Goal: Obtain resource: Download file/media

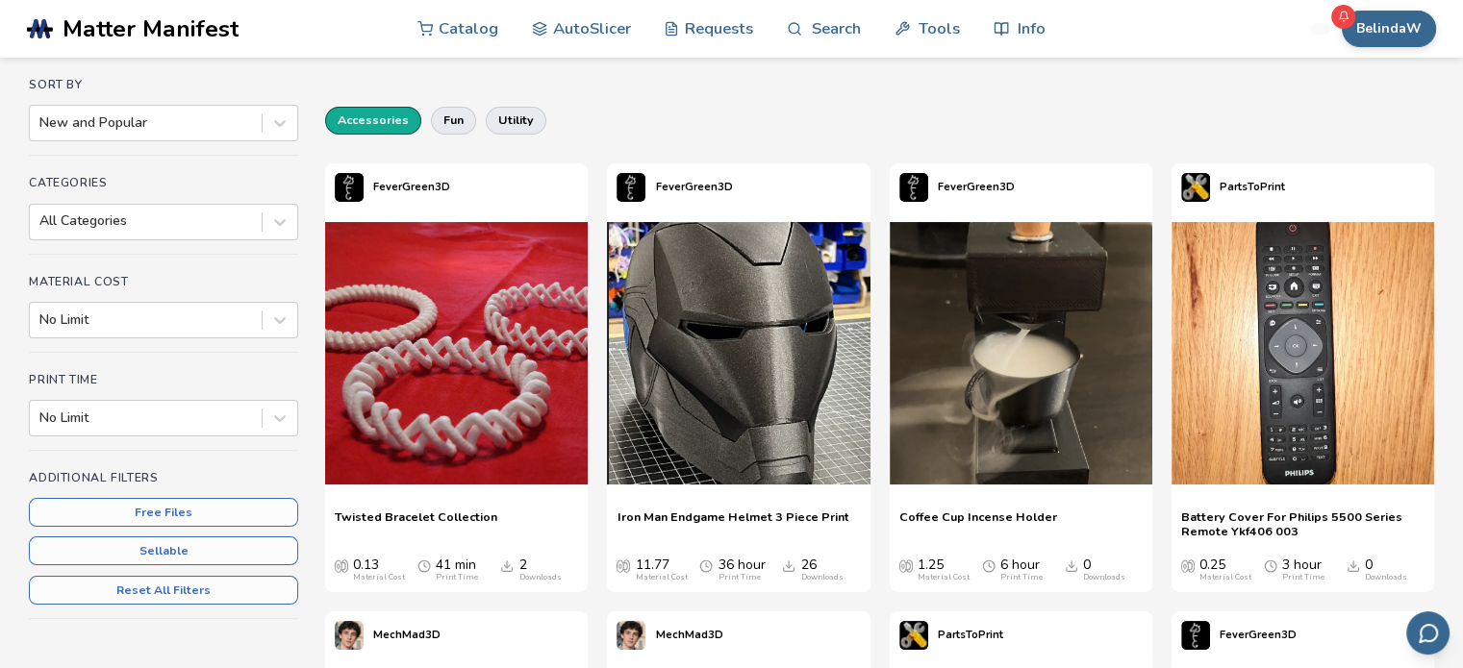
scroll to position [192, 0]
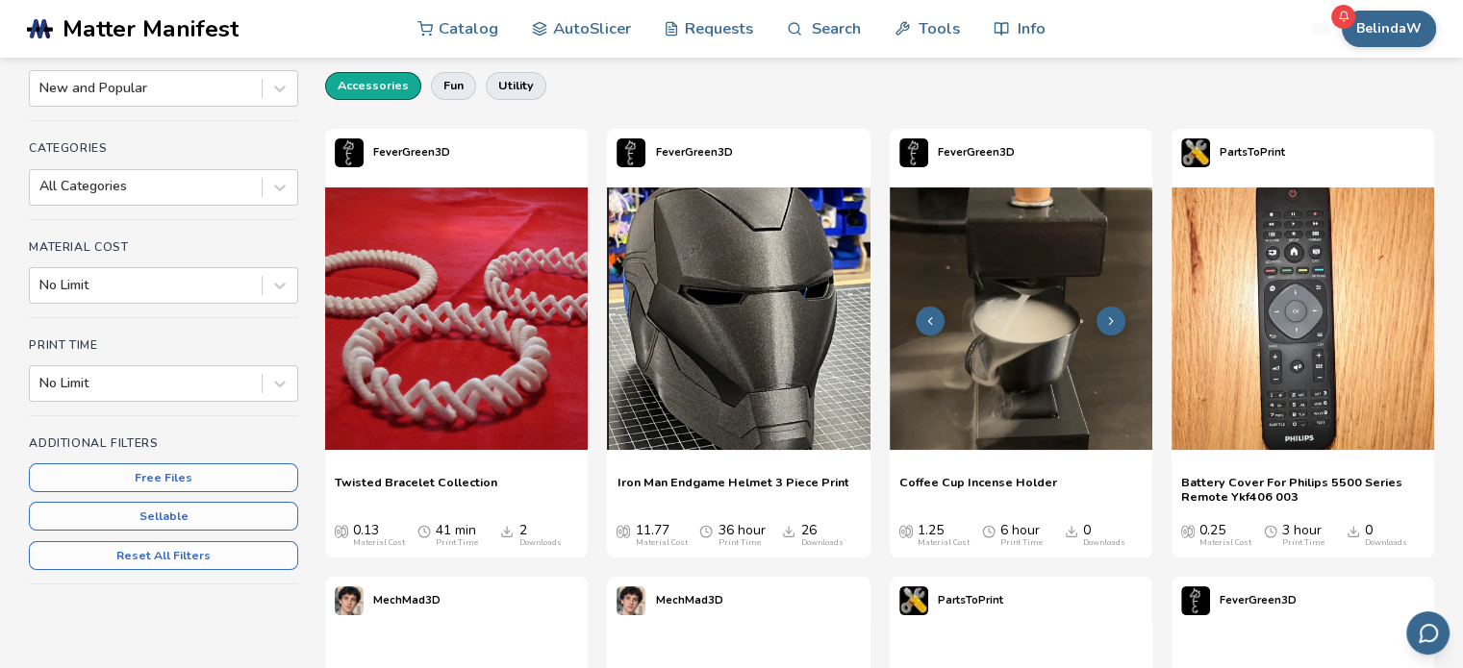
click at [1024, 343] on img at bounding box center [1021, 319] width 263 height 263
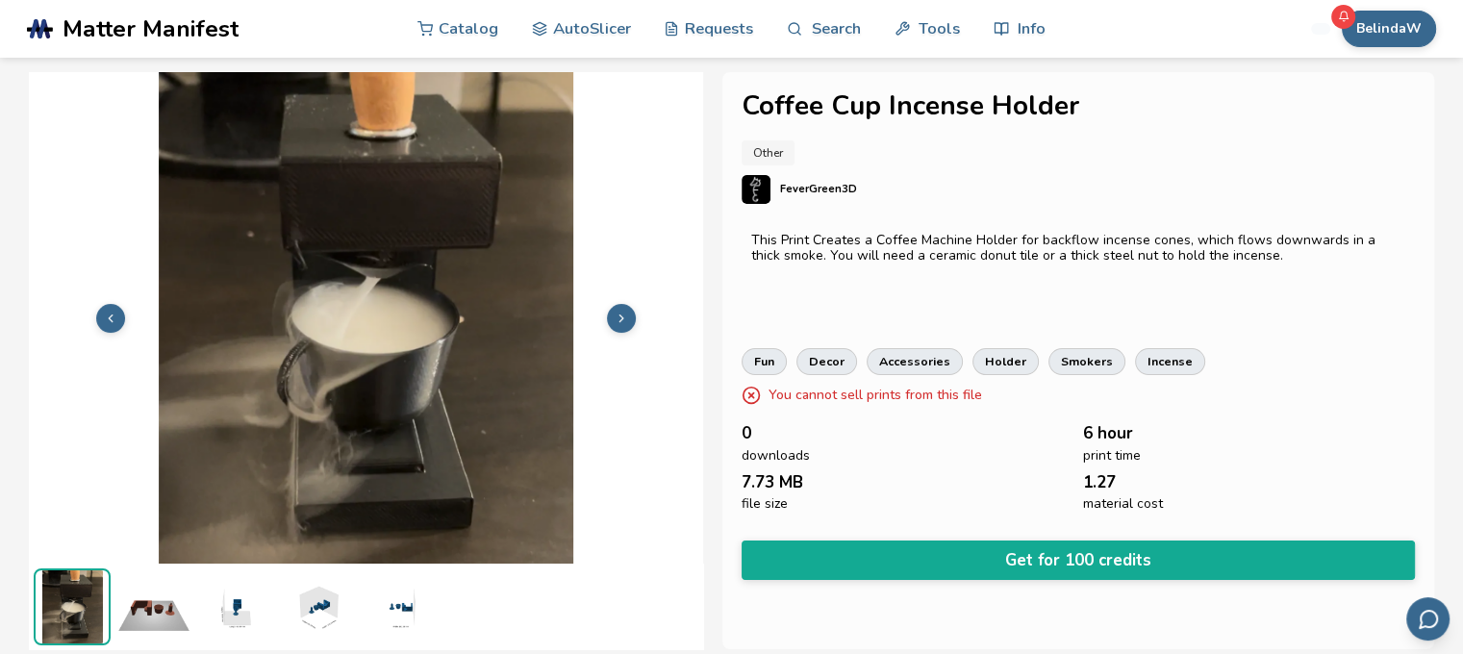
click at [150, 618] on img at bounding box center [153, 606] width 77 height 77
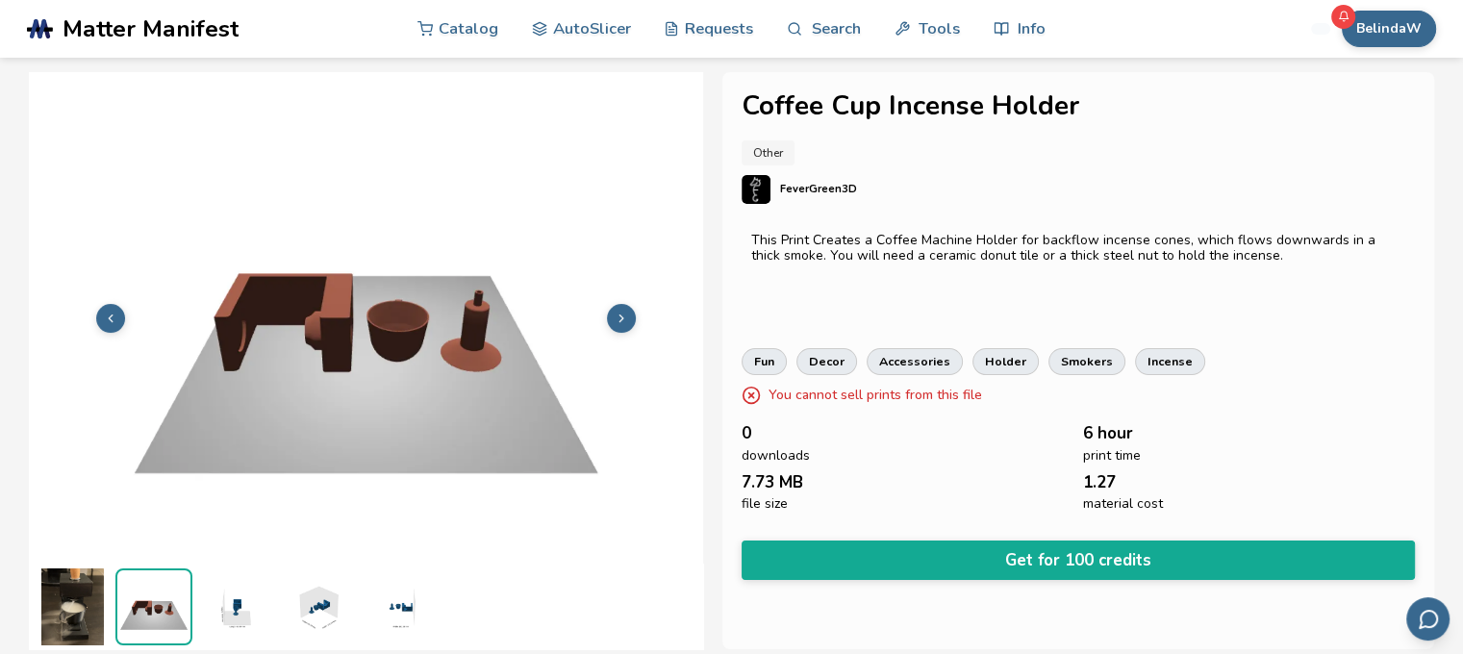
click at [243, 616] on img at bounding box center [235, 606] width 77 height 77
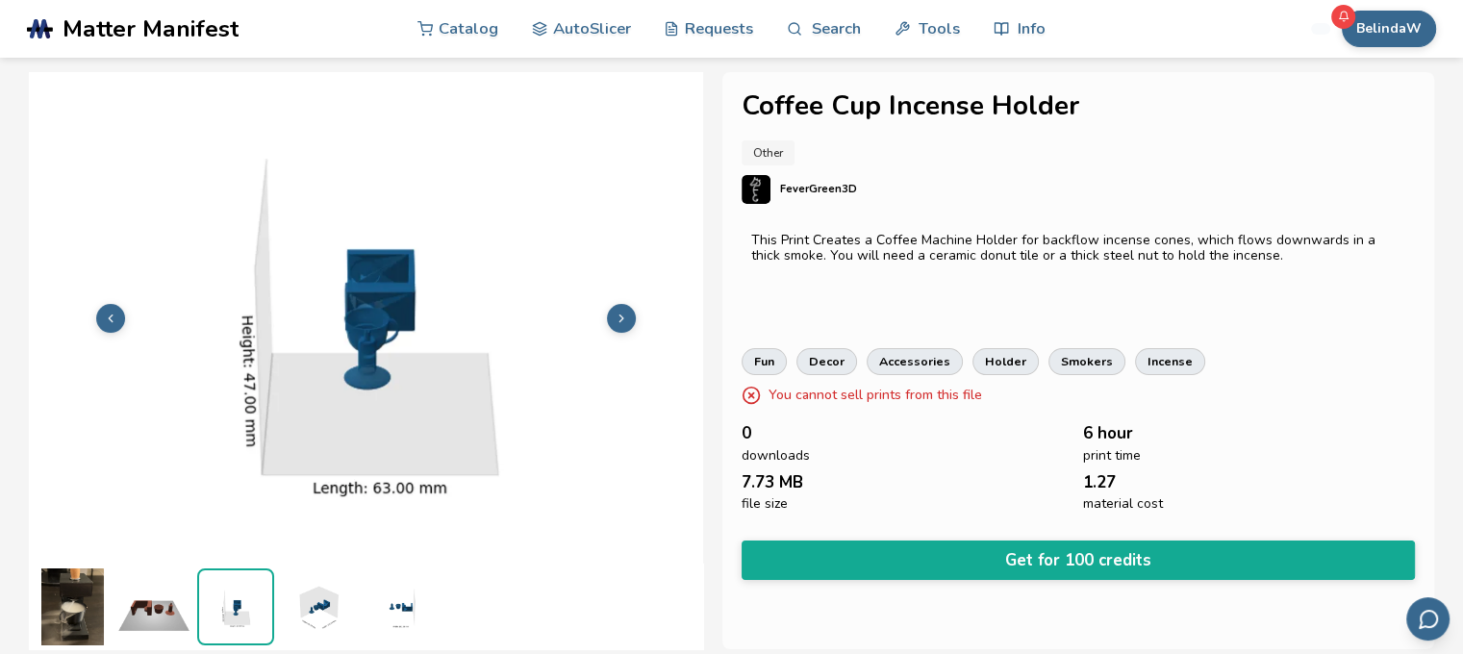
click at [321, 616] on img at bounding box center [317, 606] width 77 height 77
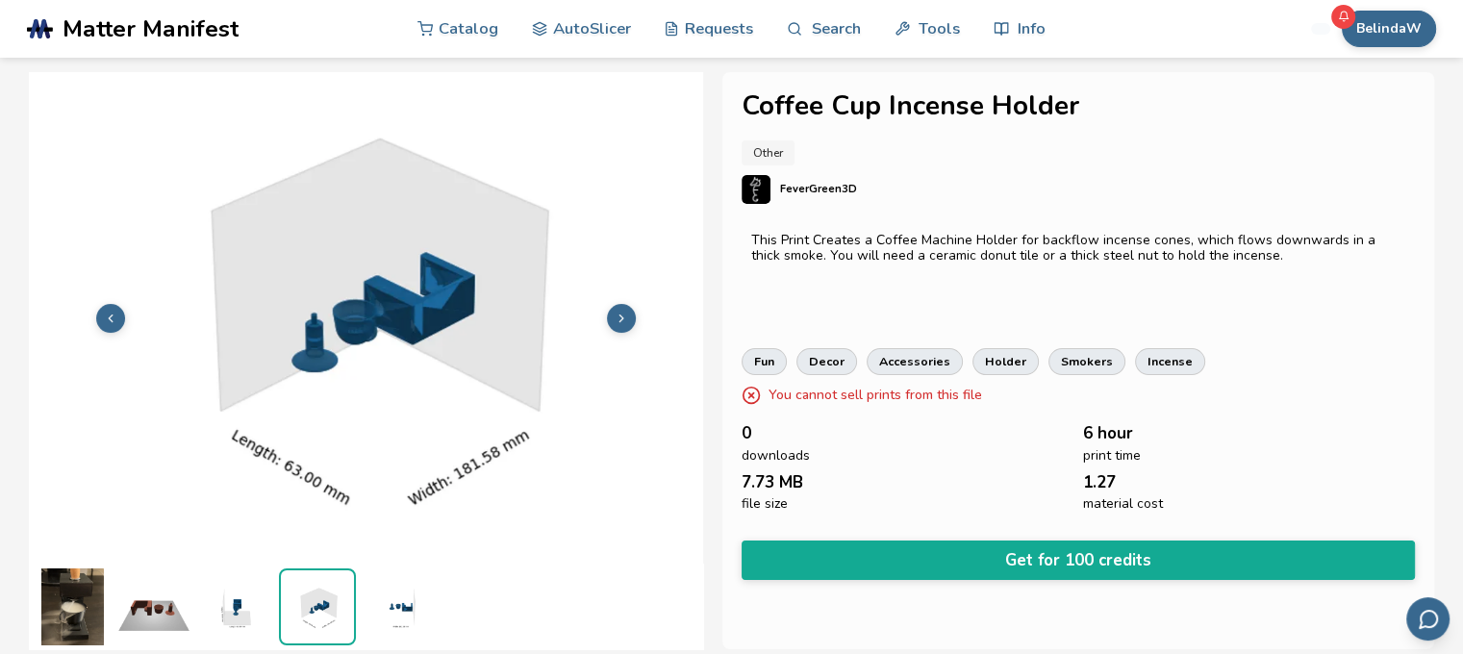
click at [398, 607] on img at bounding box center [399, 606] width 77 height 77
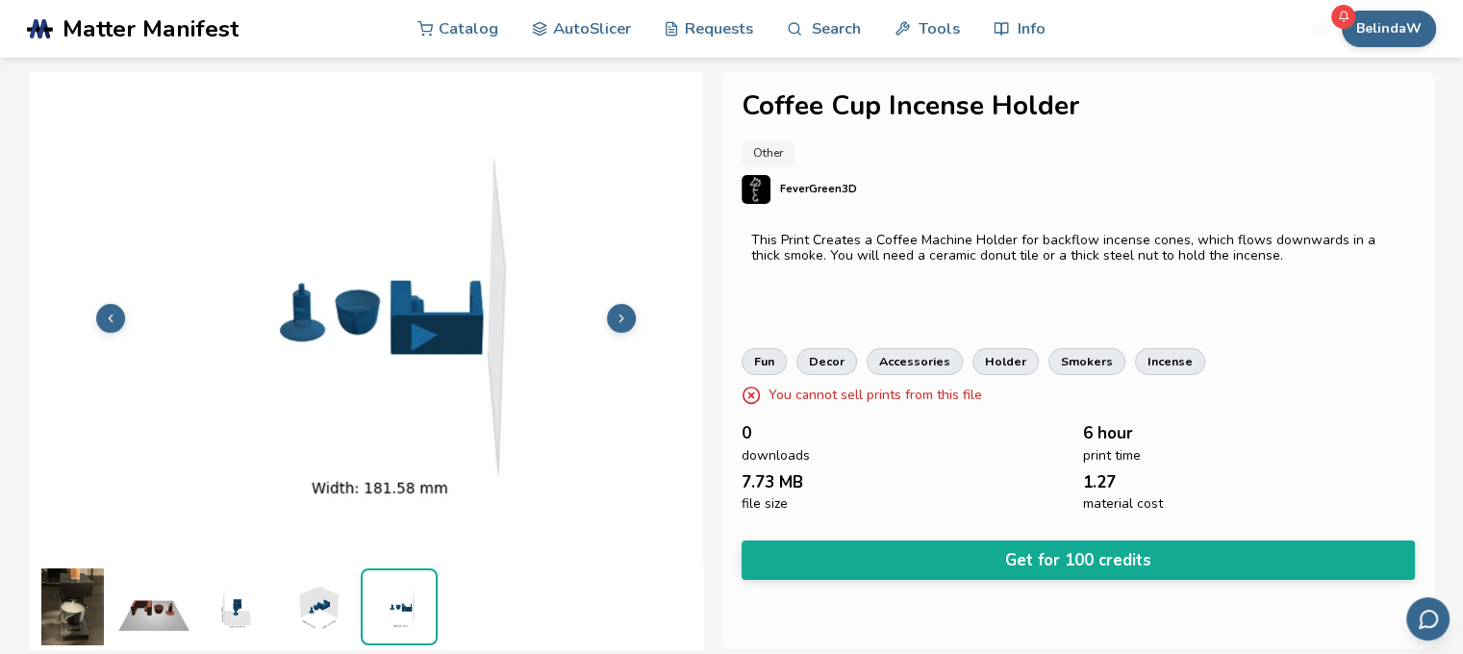
click at [90, 607] on img at bounding box center [72, 606] width 77 height 77
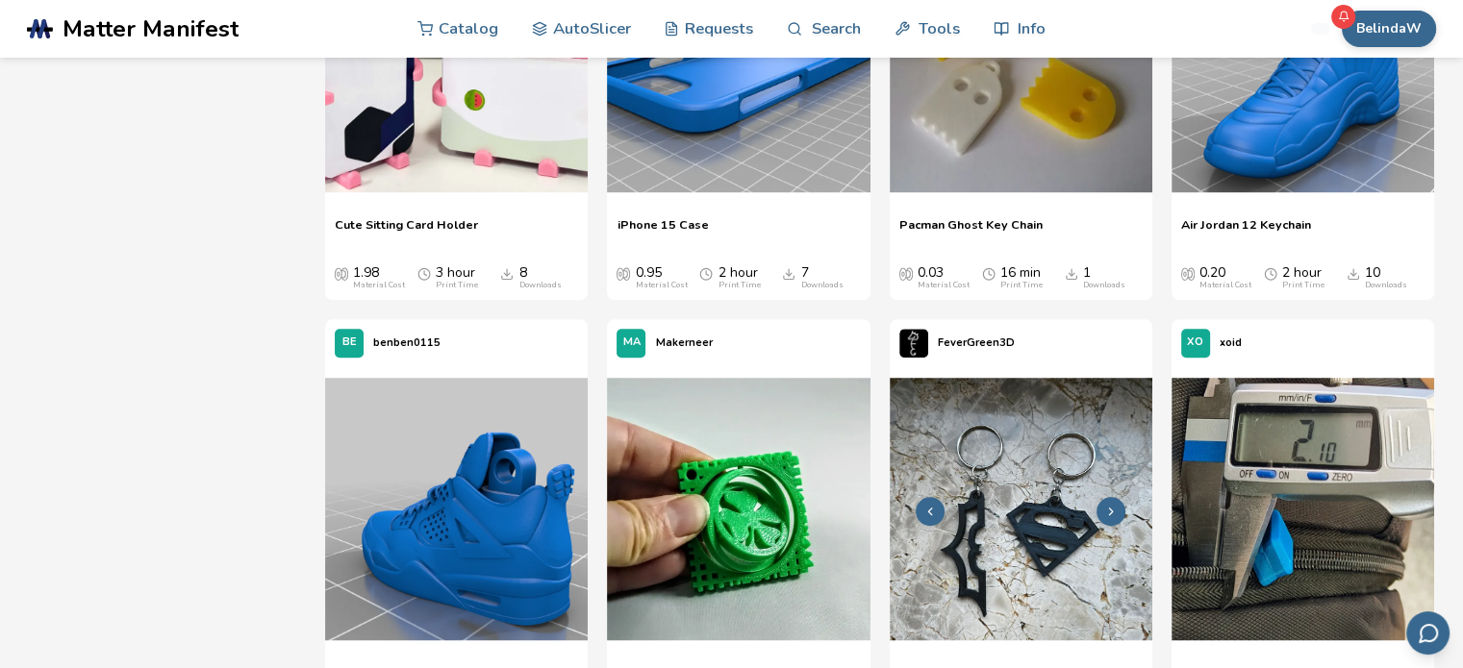
scroll to position [673, 0]
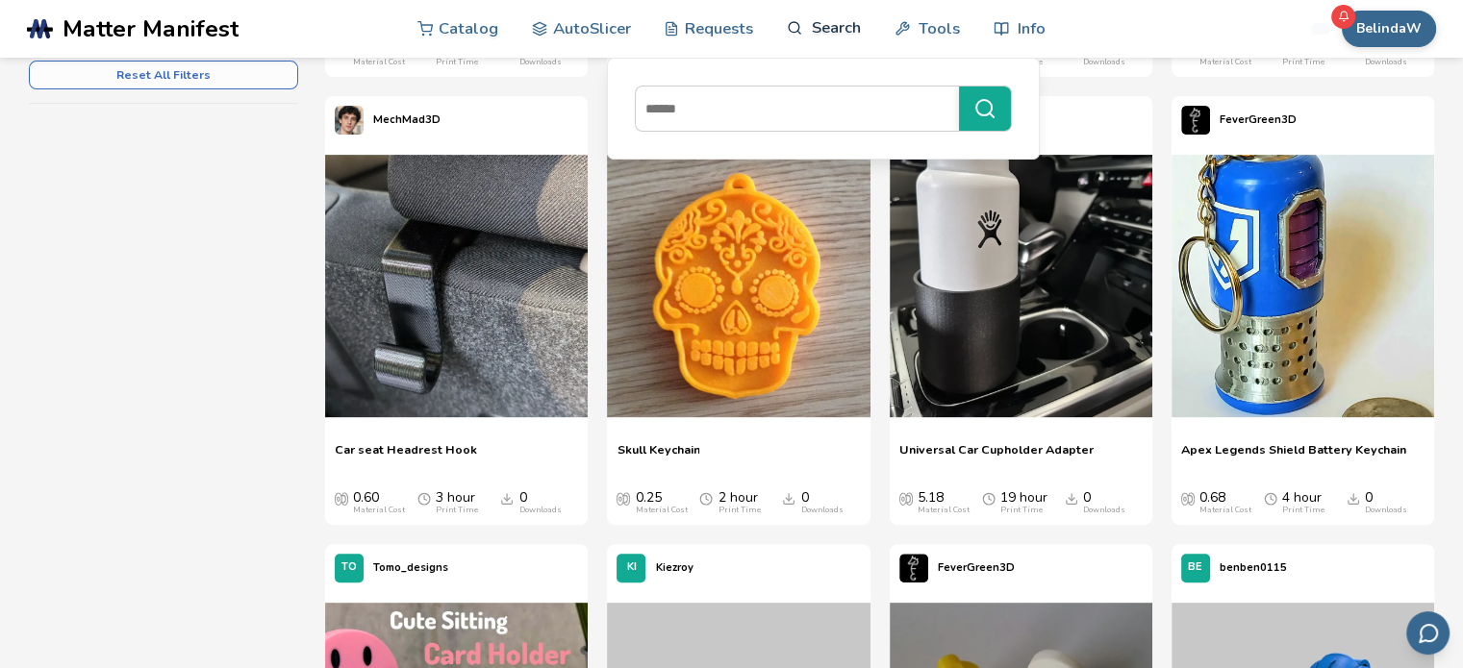
click at [822, 26] on link "Search" at bounding box center [823, 28] width 73 height 58
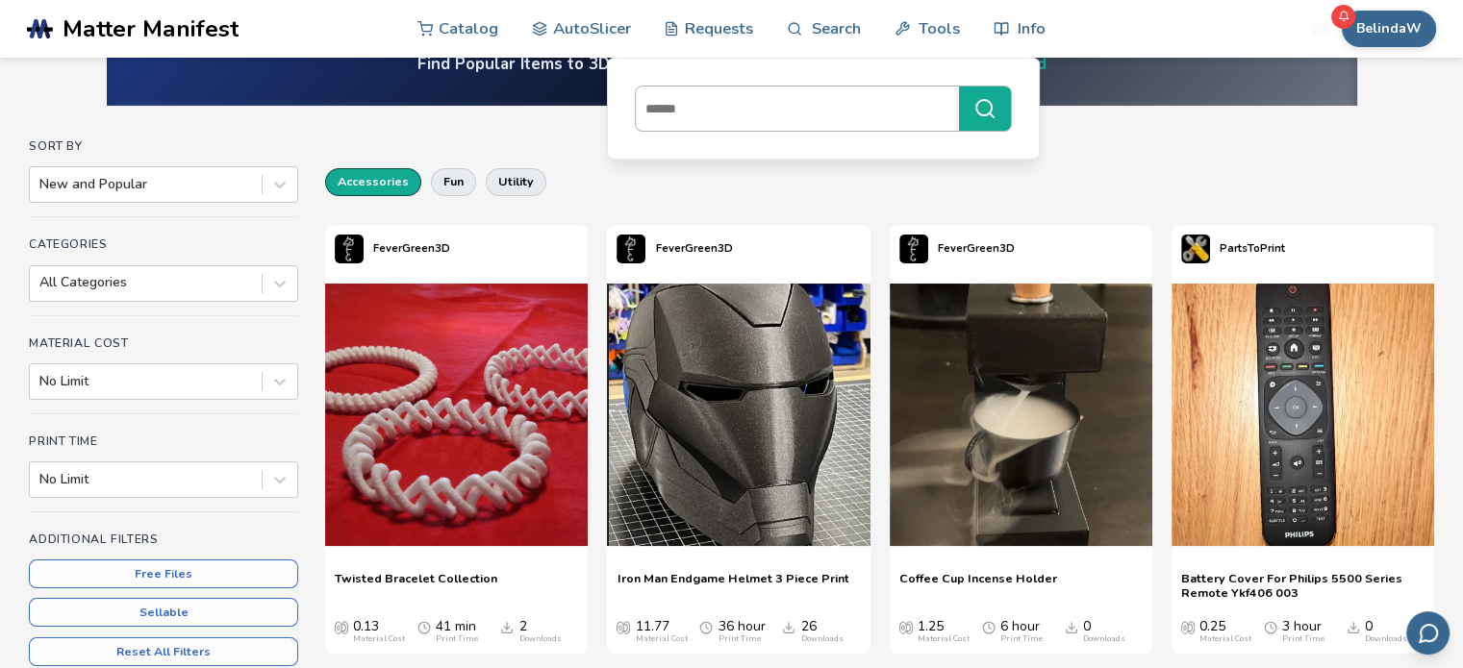
scroll to position [0, 0]
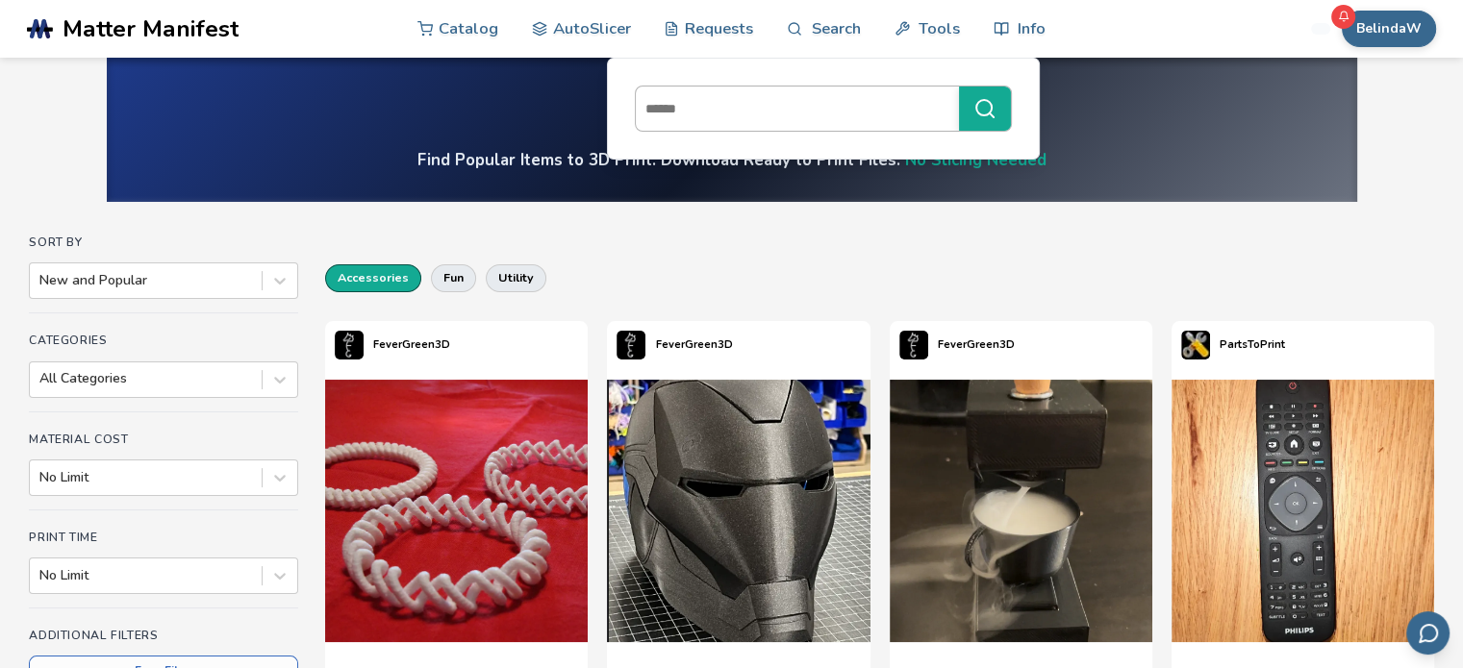
click at [795, 97] on input at bounding box center [793, 108] width 314 height 35
type input "**********"
click at [996, 97] on icon "submit" at bounding box center [984, 108] width 23 height 23
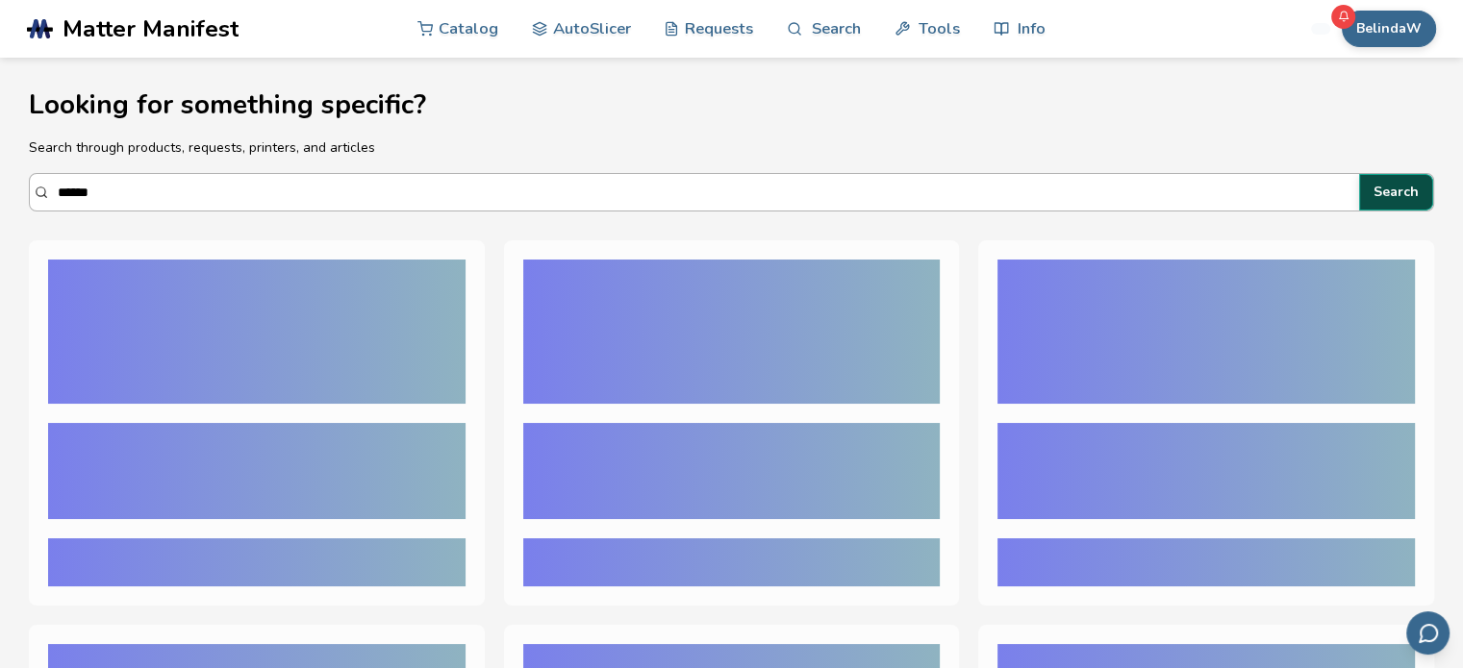
click at [1097, 201] on button "Search" at bounding box center [1396, 192] width 74 height 37
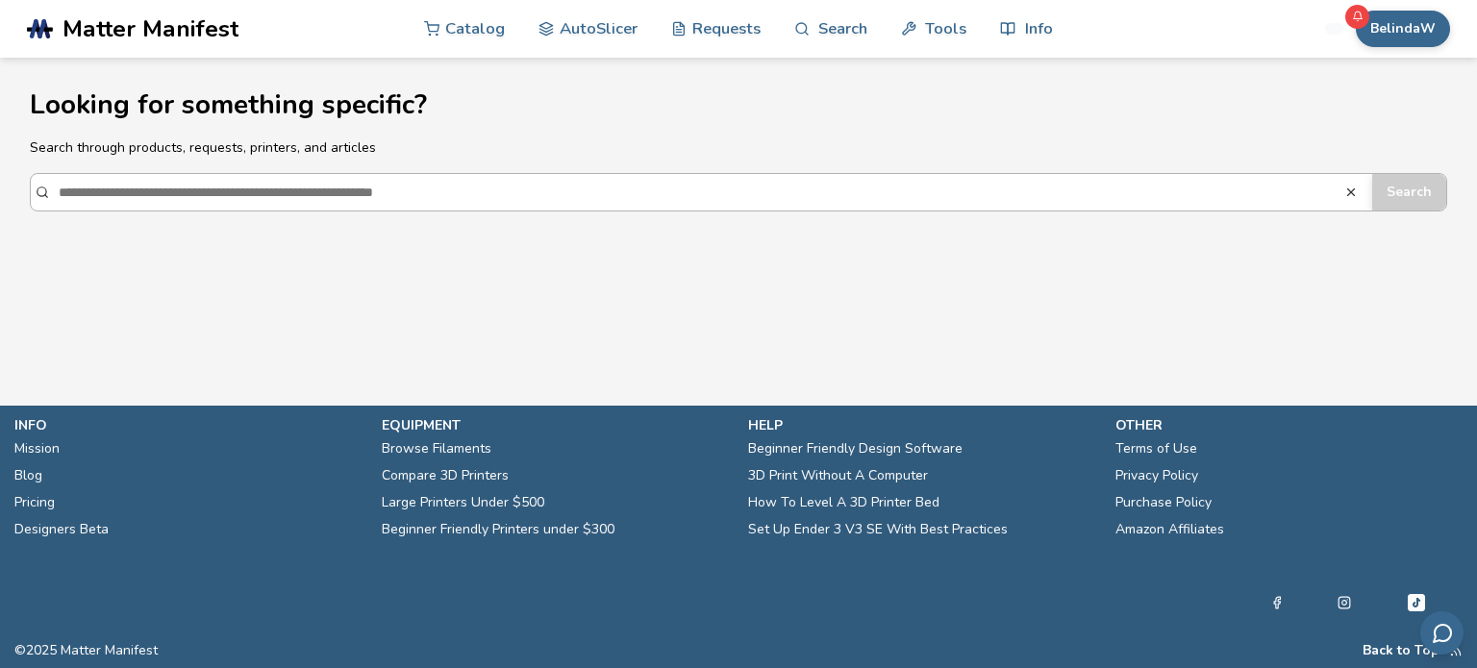
click at [244, 187] on input "*****" at bounding box center [702, 192] width 1287 height 35
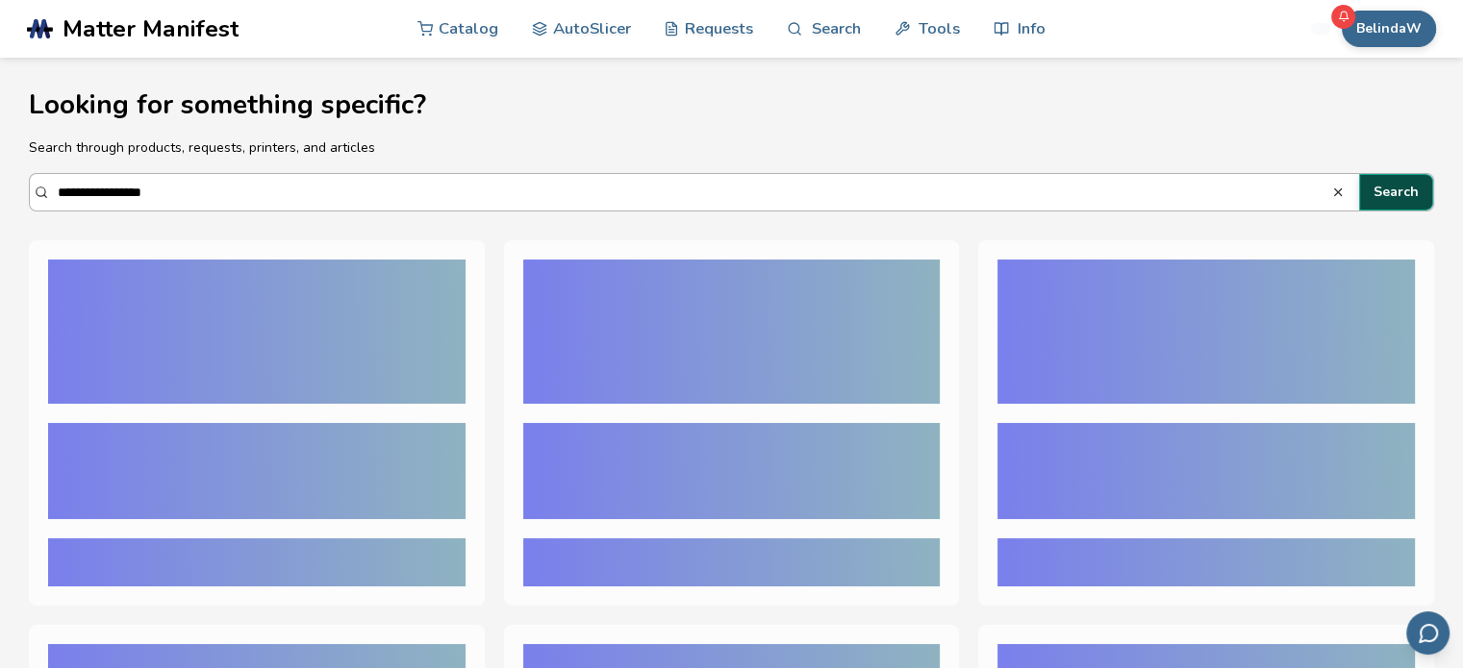
type input "**********"
click at [1097, 195] on button "Search" at bounding box center [1396, 192] width 74 height 37
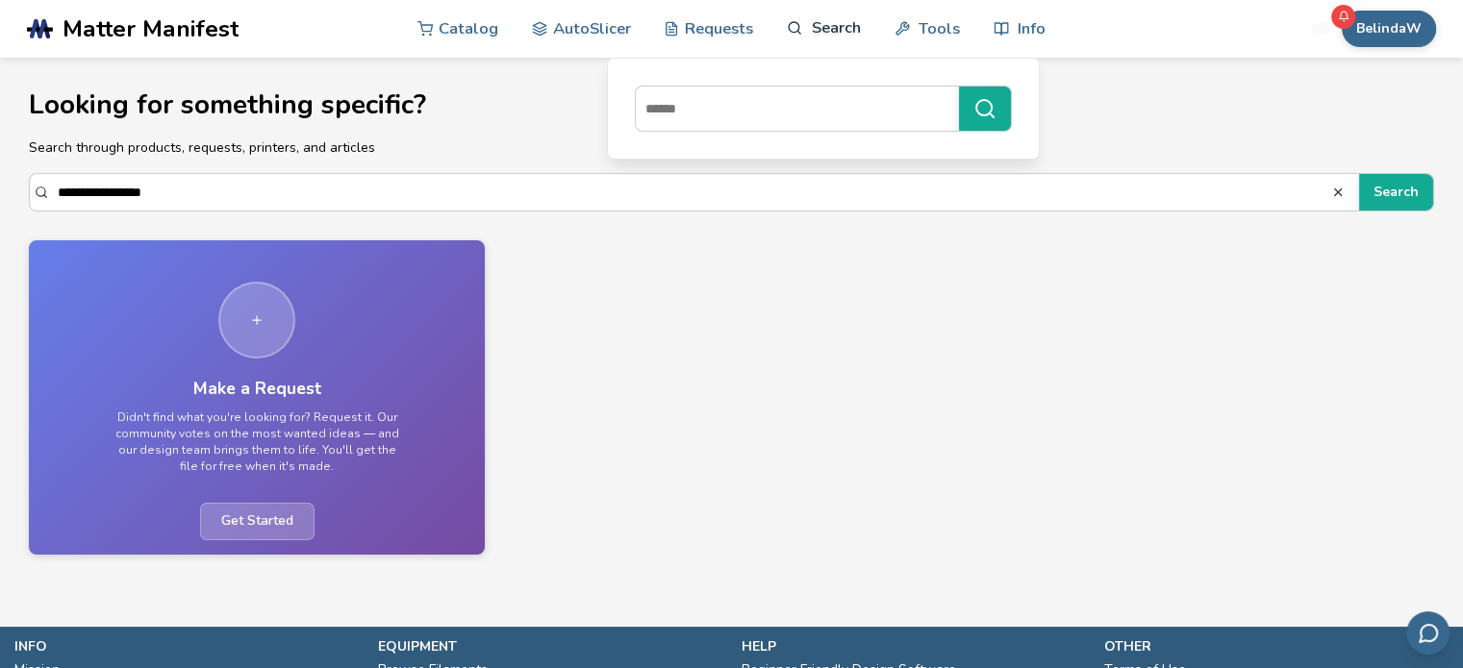
click at [816, 37] on link "Search" at bounding box center [823, 28] width 73 height 58
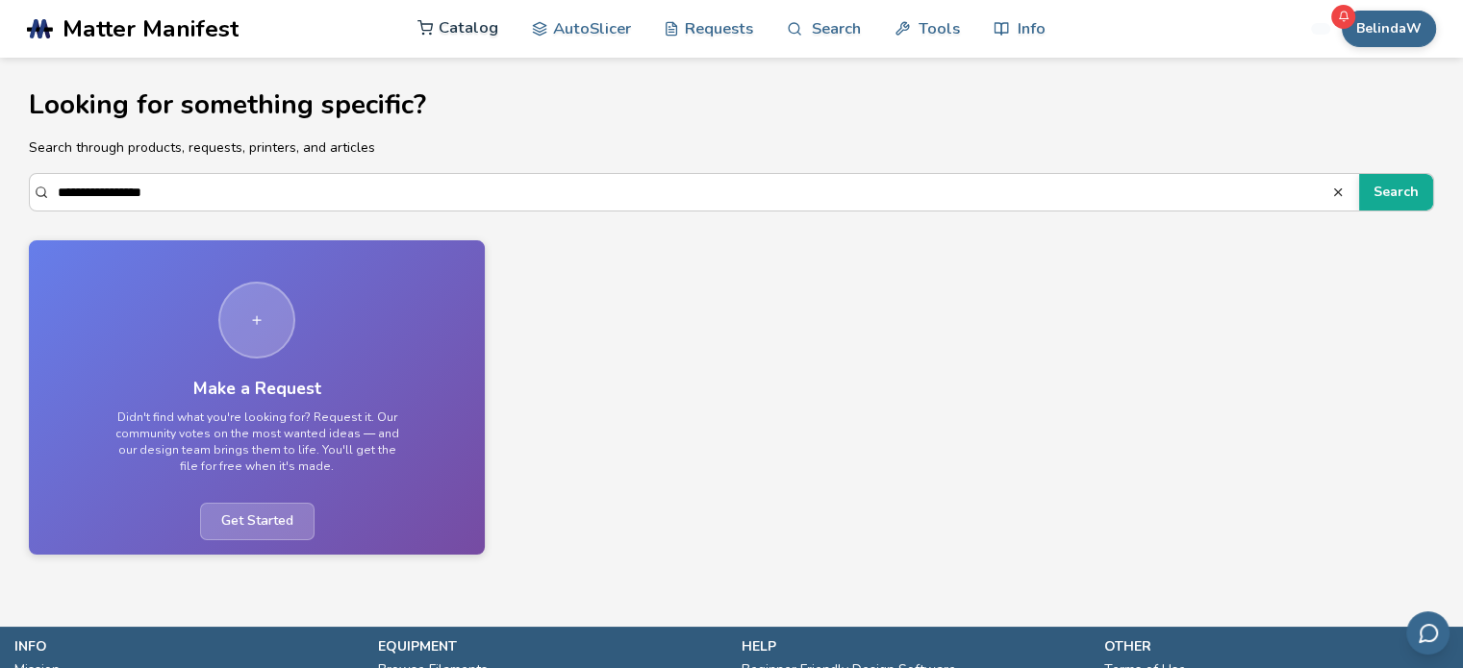
click at [439, 30] on link "Catalog" at bounding box center [457, 28] width 81 height 58
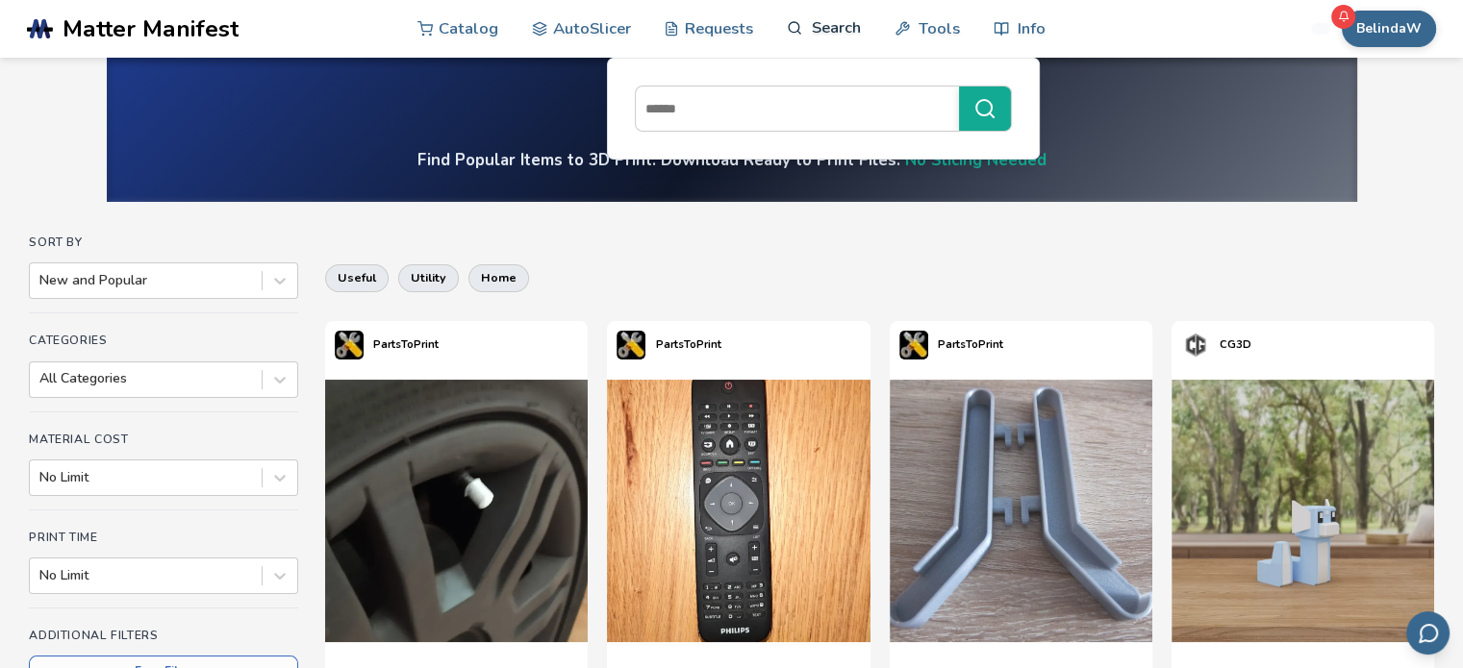
click at [831, 28] on link "Search" at bounding box center [823, 28] width 73 height 58
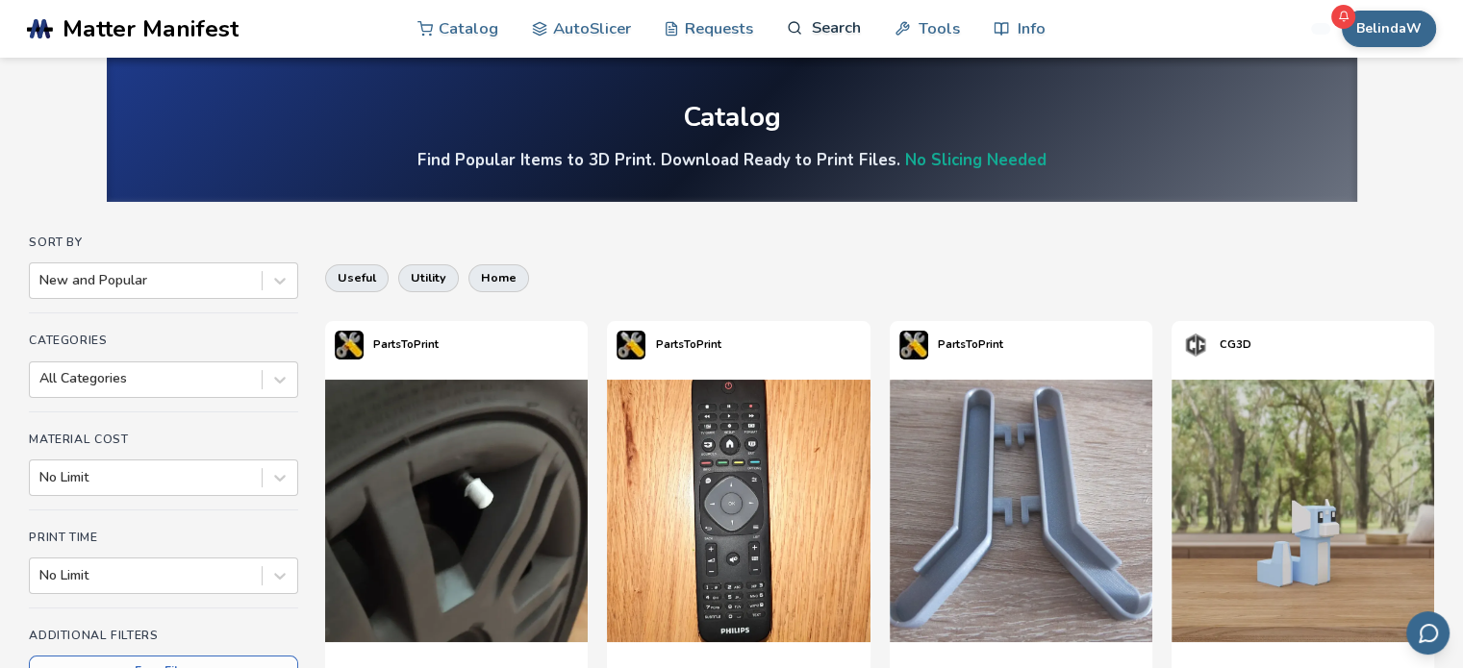
click at [834, 21] on link "Search" at bounding box center [823, 28] width 73 height 58
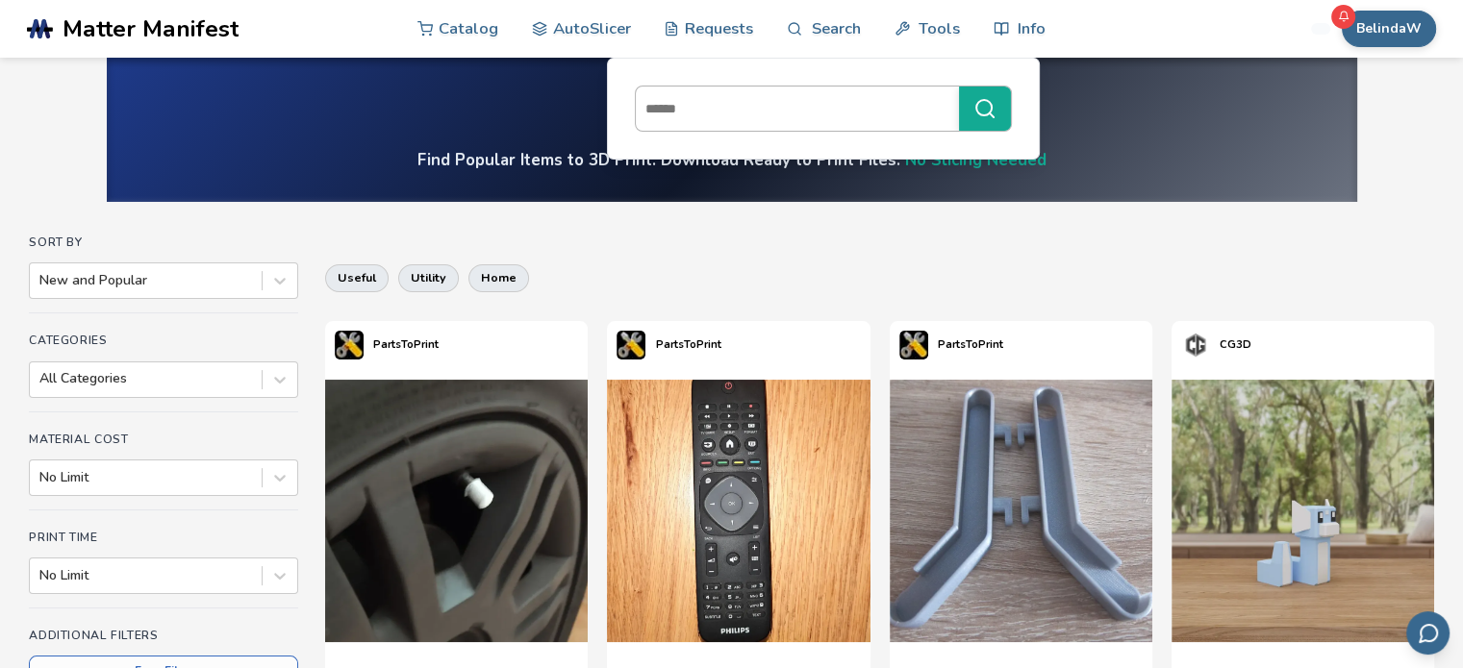
click at [776, 106] on input at bounding box center [793, 108] width 314 height 35
type input "*****"
click at [748, 101] on input at bounding box center [793, 108] width 314 height 35
type input "**********"
click at [991, 113] on line "submit" at bounding box center [992, 115] width 4 height 4
